Goal: Communication & Community: Answer question/provide support

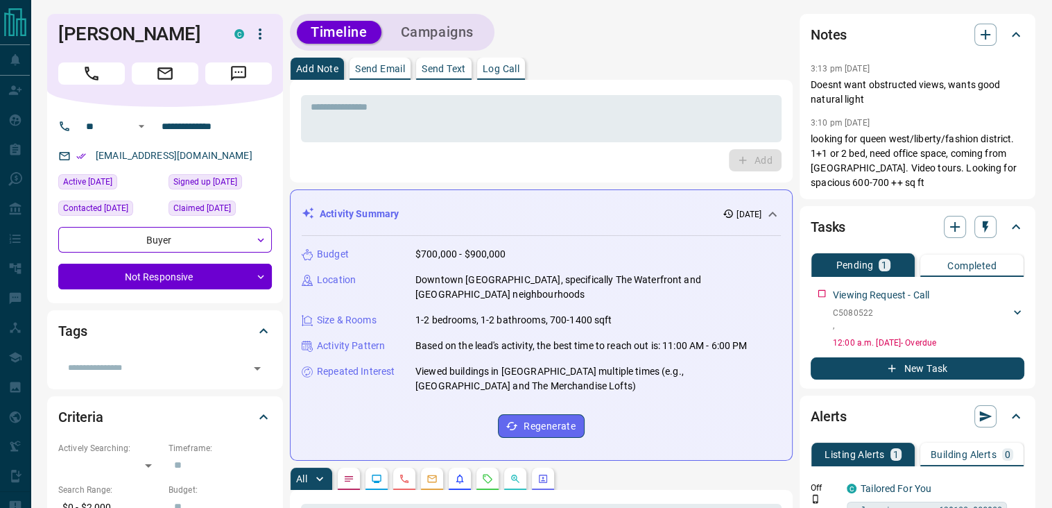
click at [453, 65] on p "Send Text" at bounding box center [444, 69] width 44 height 10
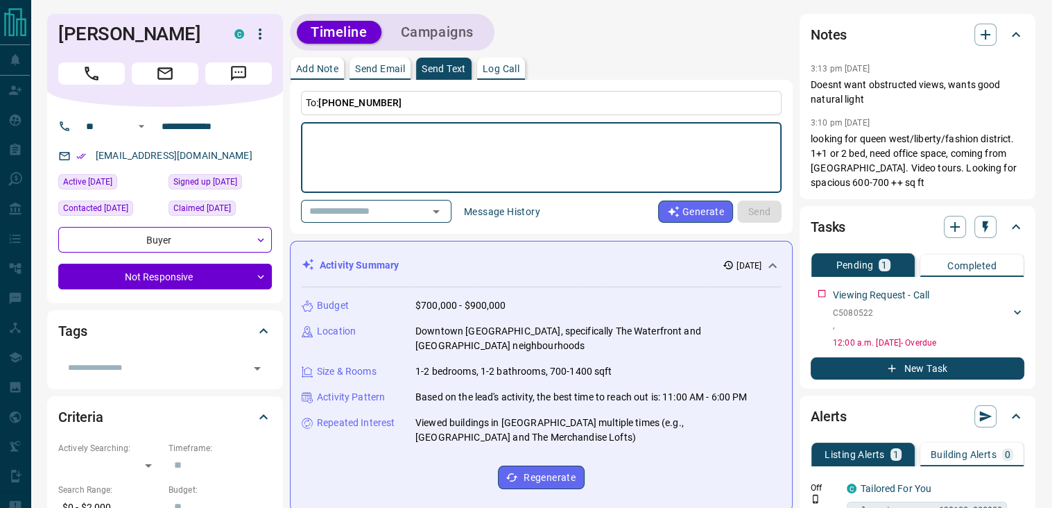
click at [365, 138] on textarea at bounding box center [541, 157] width 461 height 59
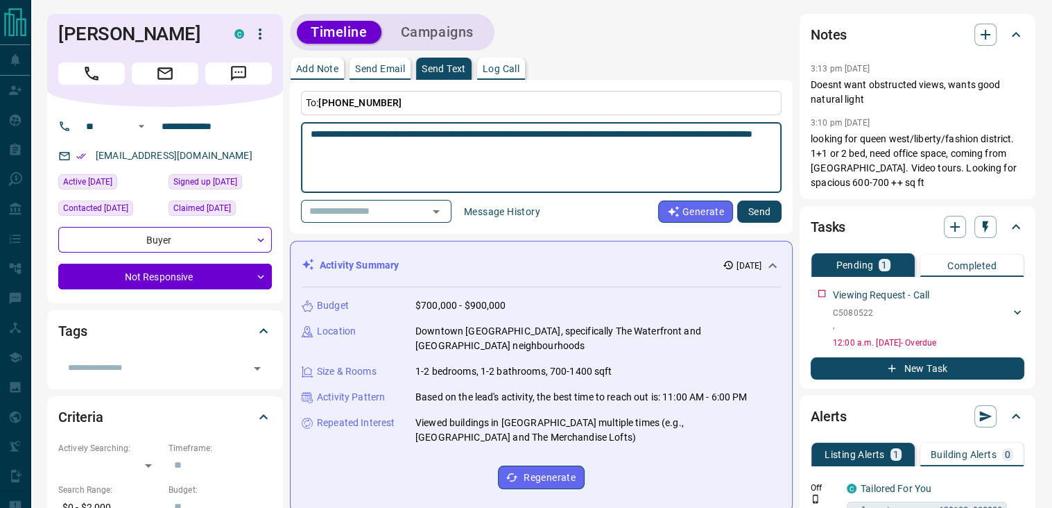
type textarea "**********"
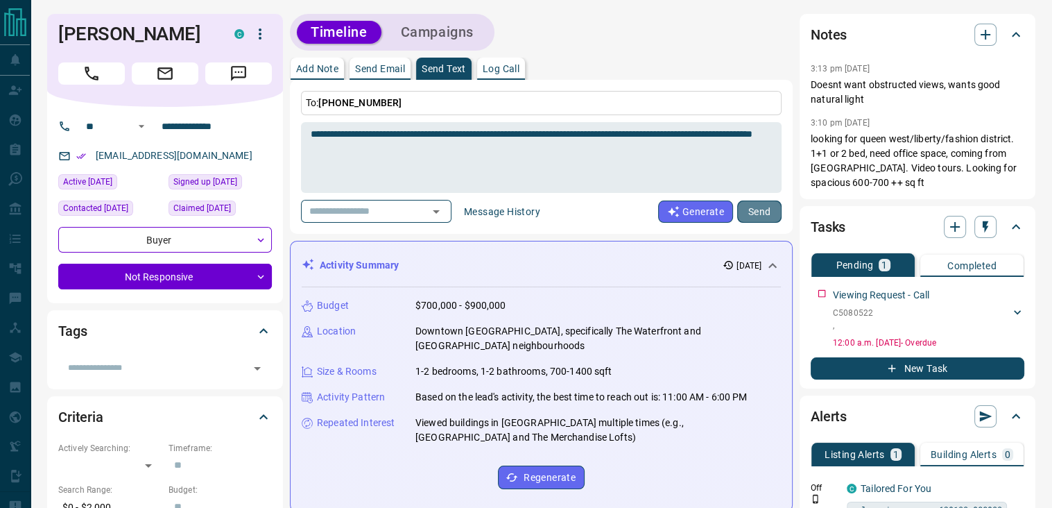
click at [759, 210] on button "Send" at bounding box center [759, 211] width 44 height 22
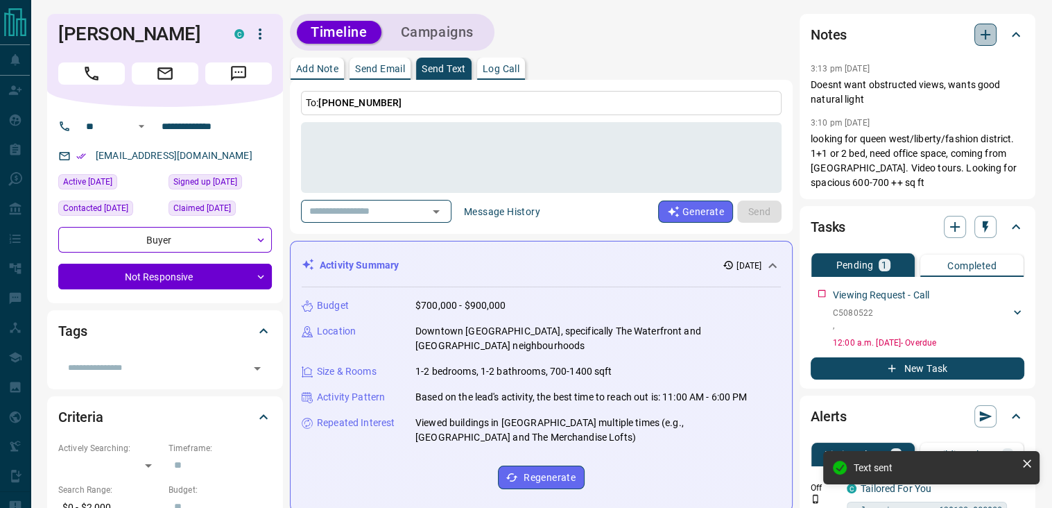
click at [978, 33] on icon "button" at bounding box center [985, 34] width 17 height 17
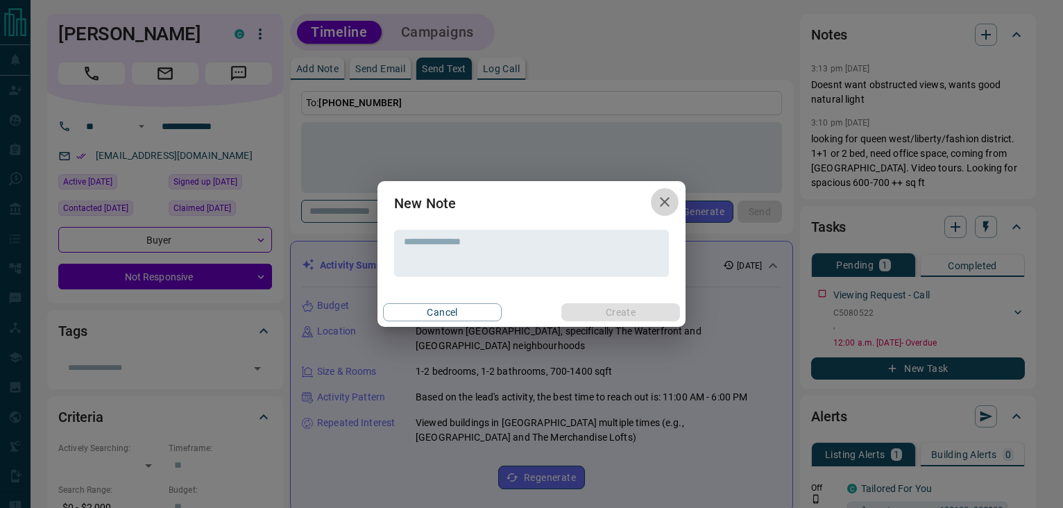
click at [657, 205] on icon "button" at bounding box center [664, 201] width 17 height 17
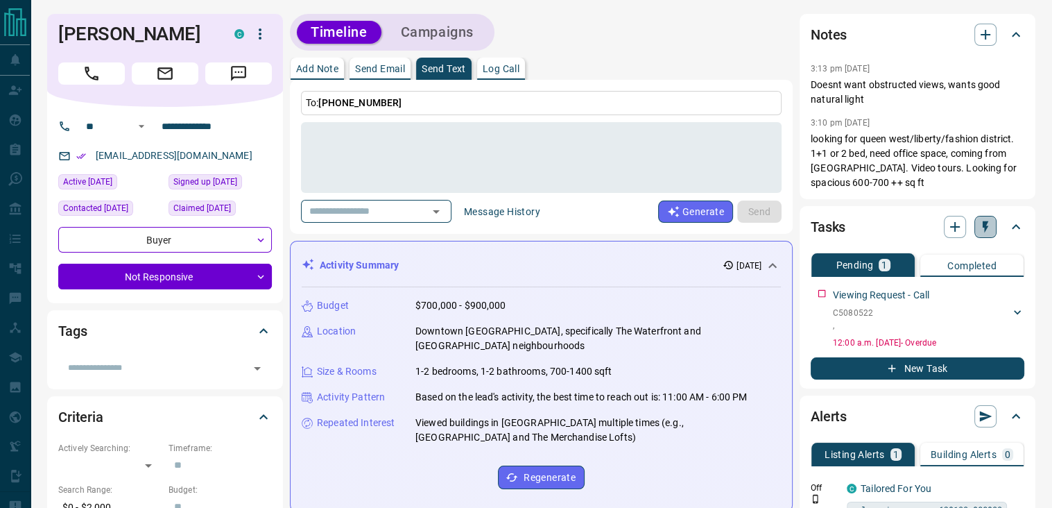
click at [985, 224] on icon "button" at bounding box center [986, 227] width 6 height 12
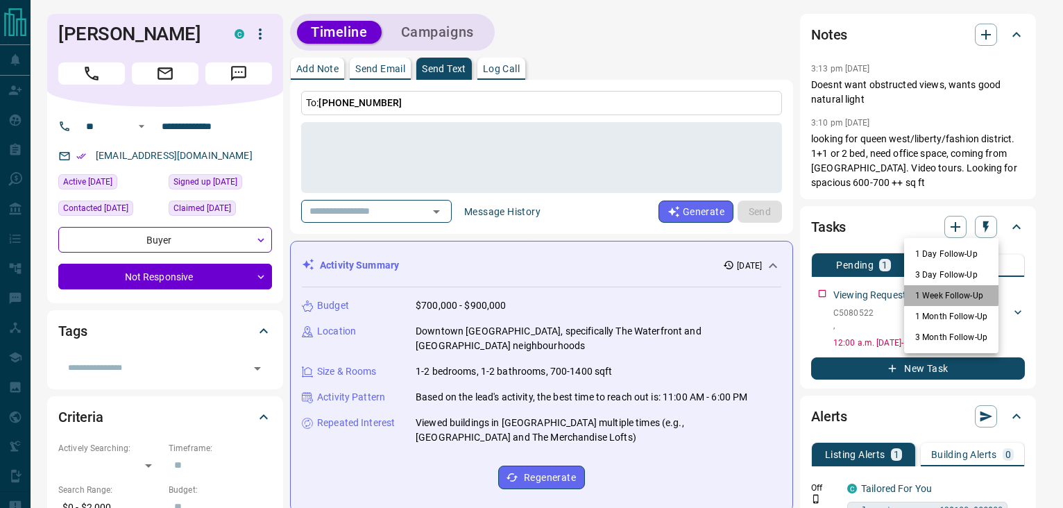
click at [922, 293] on li "1 Week Follow-Up" at bounding box center [951, 295] width 94 height 21
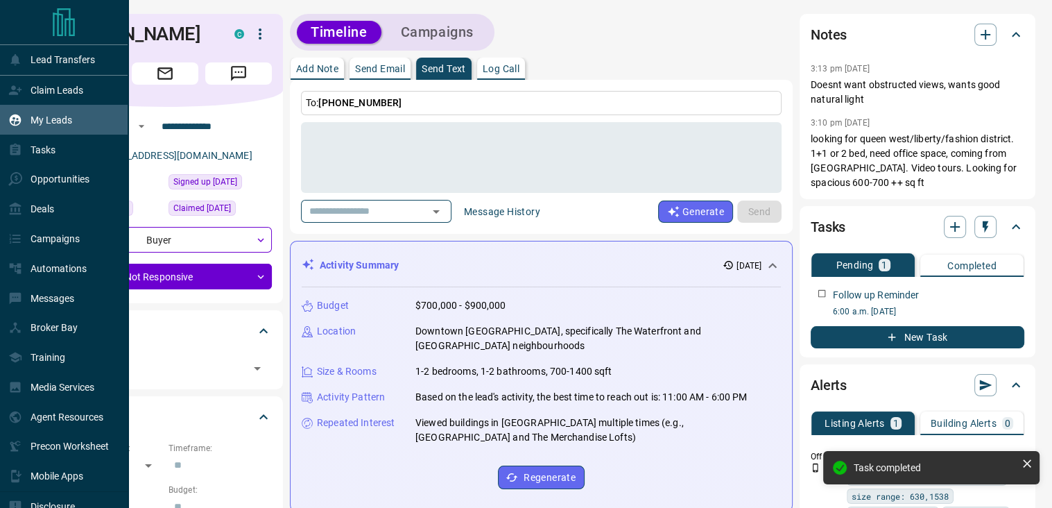
click at [55, 121] on p "My Leads" at bounding box center [52, 119] width 42 height 11
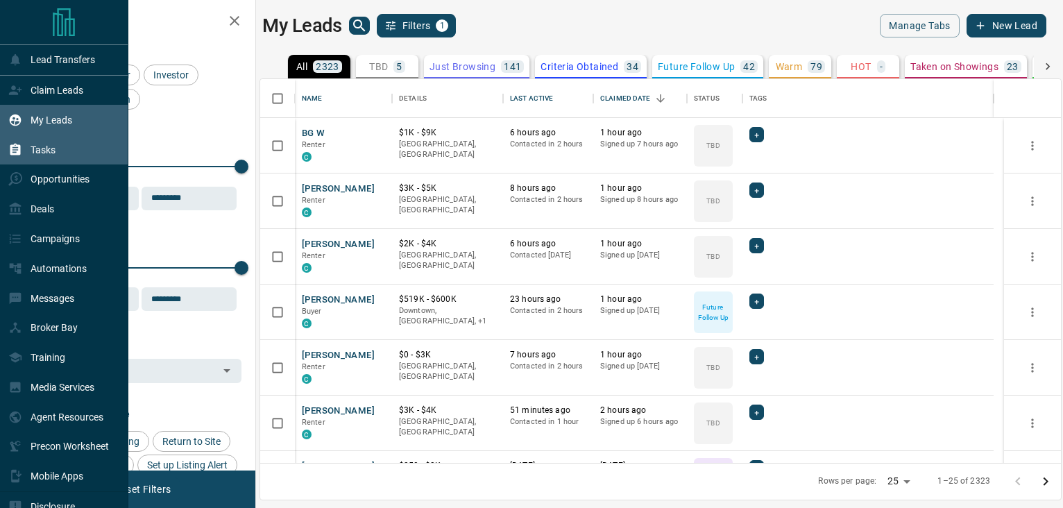
scroll to position [373, 790]
click at [55, 151] on p "Tasks" at bounding box center [43, 149] width 25 height 11
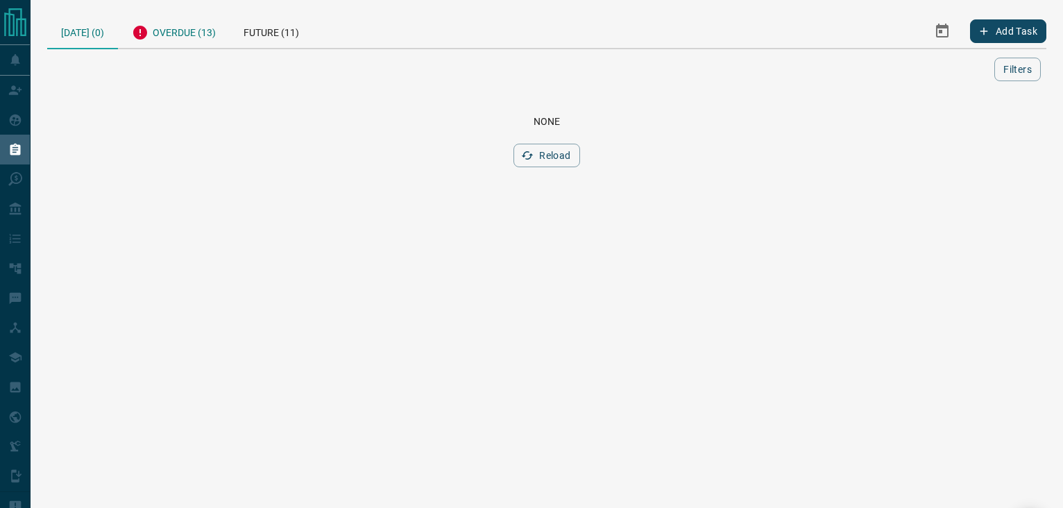
click at [161, 31] on div "Overdue (13)" at bounding box center [174, 31] width 112 height 34
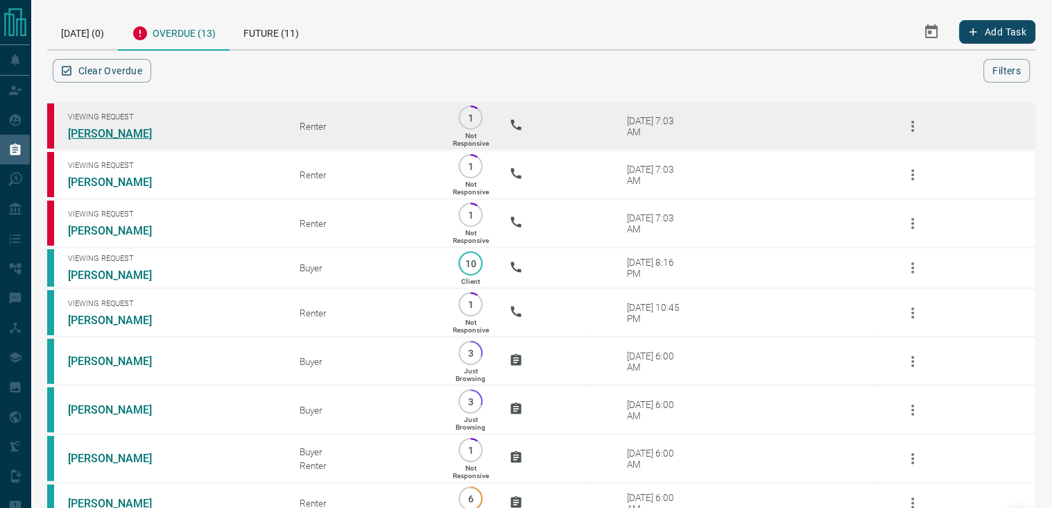
click at [123, 137] on link "[PERSON_NAME]" at bounding box center [120, 133] width 104 height 13
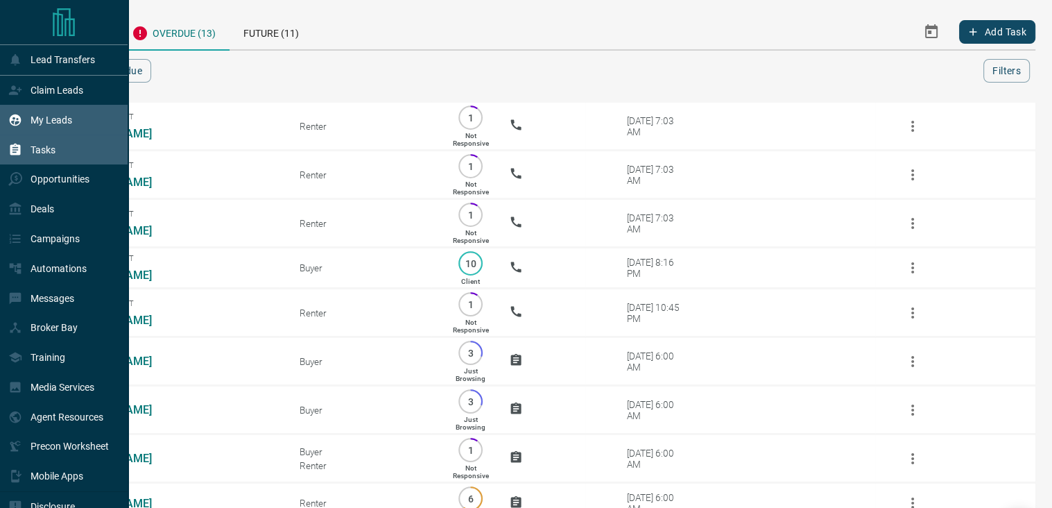
click at [31, 114] on div "My Leads" at bounding box center [40, 119] width 64 height 23
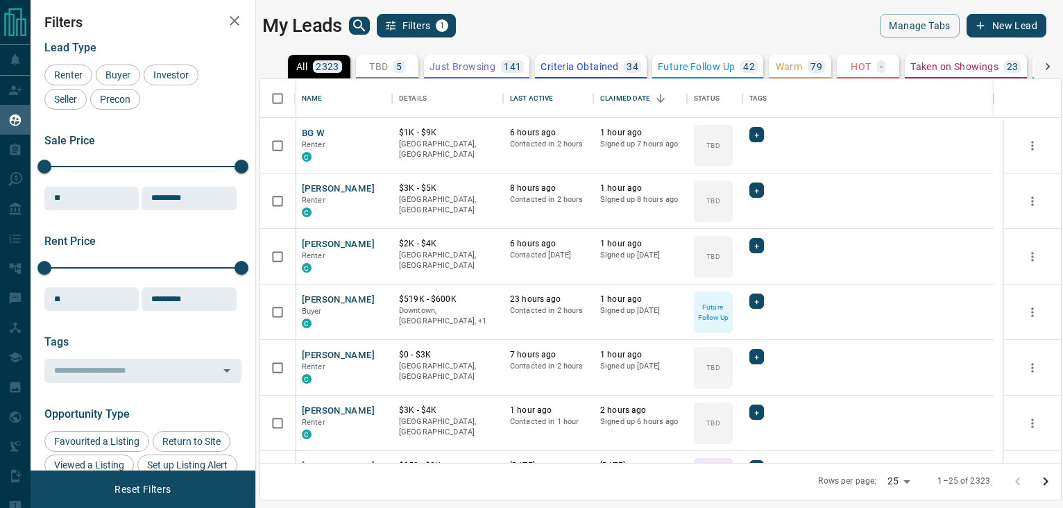
scroll to position [373, 790]
click at [355, 23] on icon "search button" at bounding box center [359, 25] width 17 height 17
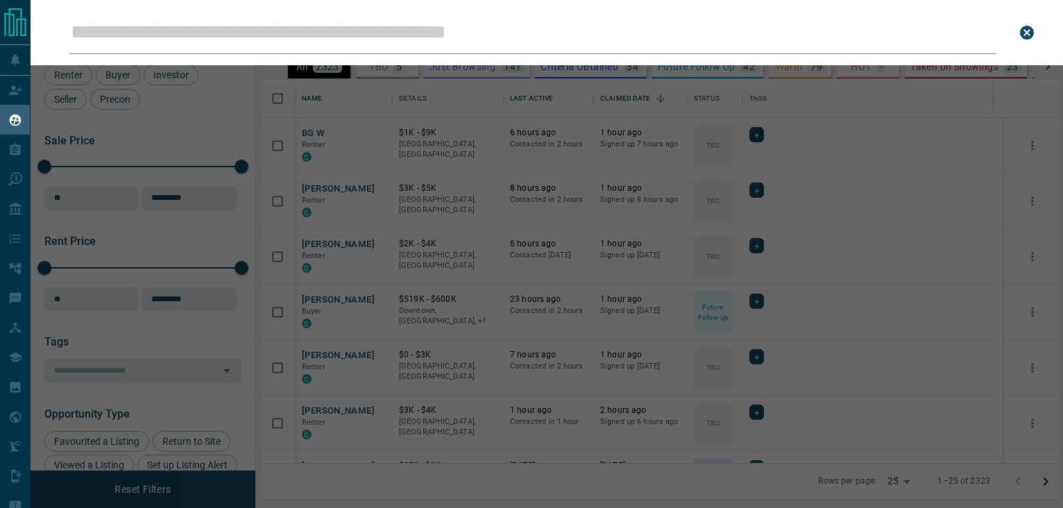
click at [355, 23] on input "Leads Search Bar" at bounding box center [532, 32] width 927 height 43
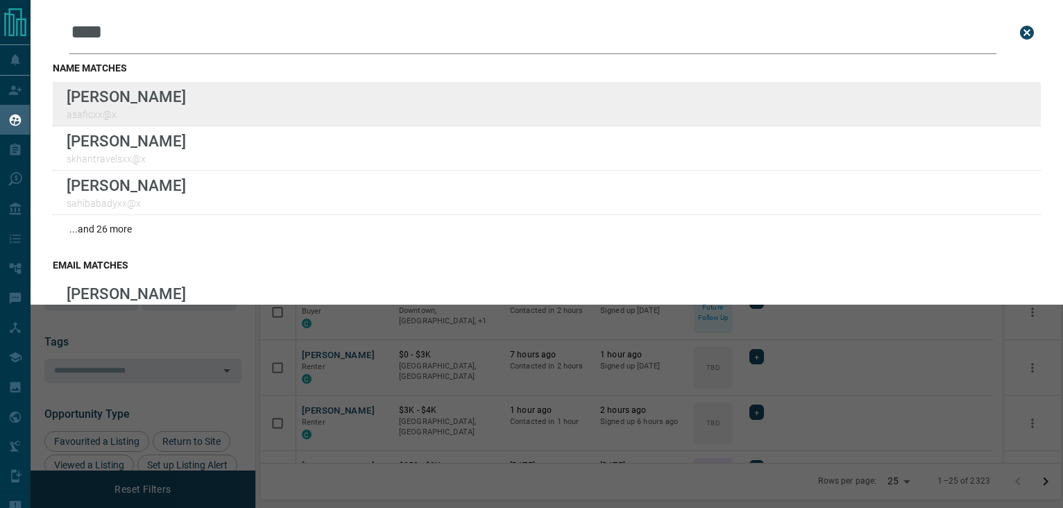
type input "****"
